Goal: Task Accomplishment & Management: Complete application form

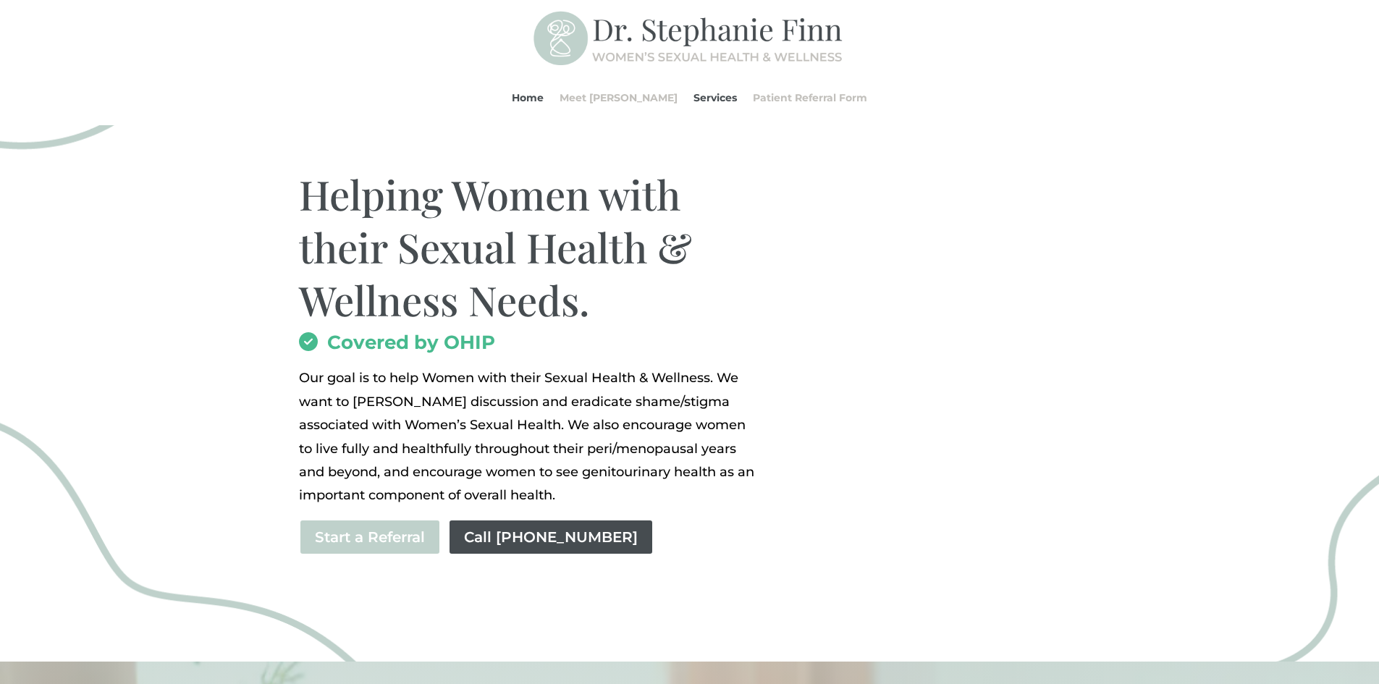
scroll to position [108, 0]
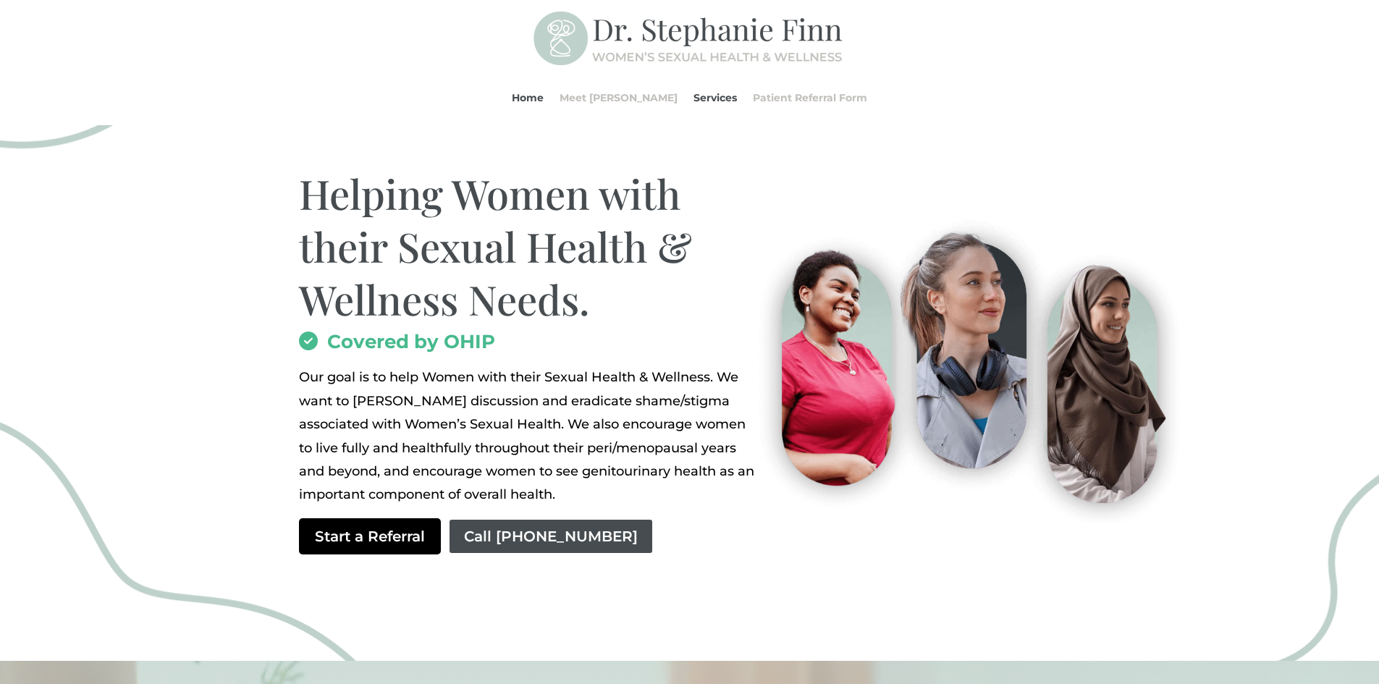
click at [347, 539] on link "Start a Referral" at bounding box center [370, 536] width 142 height 36
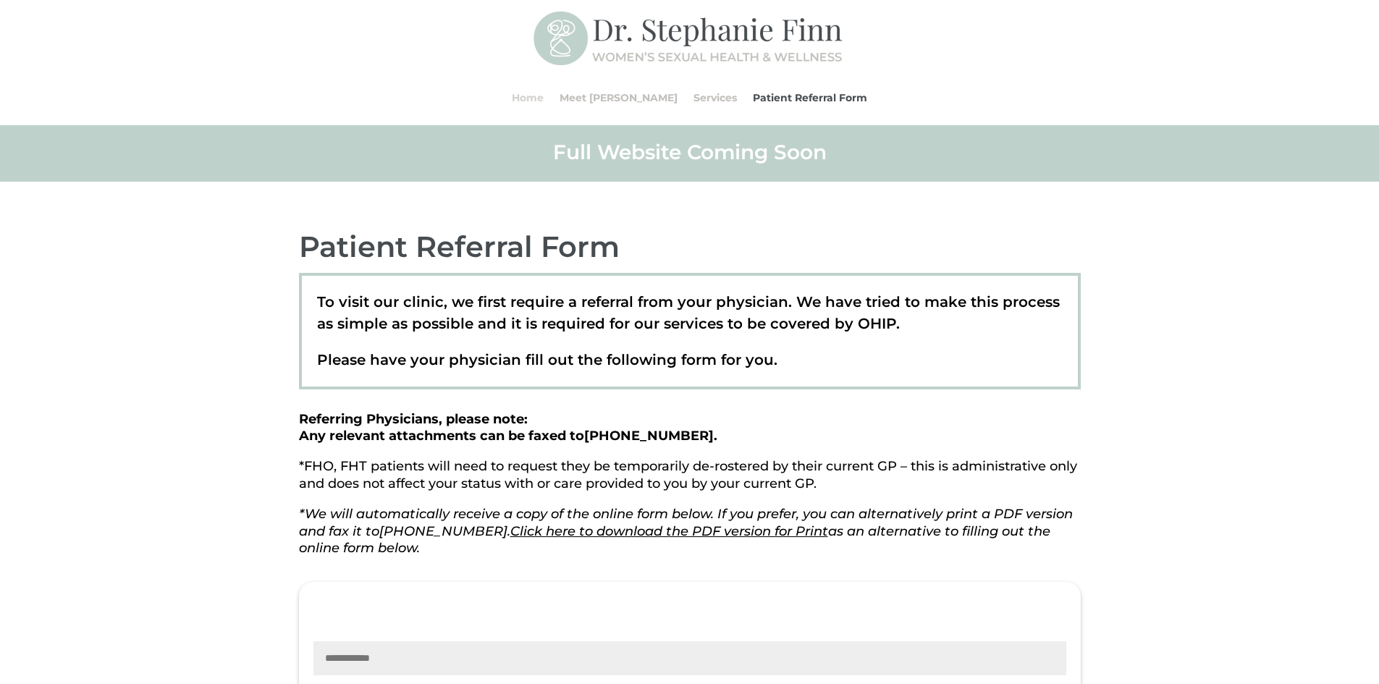
click at [544, 98] on link "Home" at bounding box center [528, 97] width 32 height 55
